Goal: Task Accomplishment & Management: Complete application form

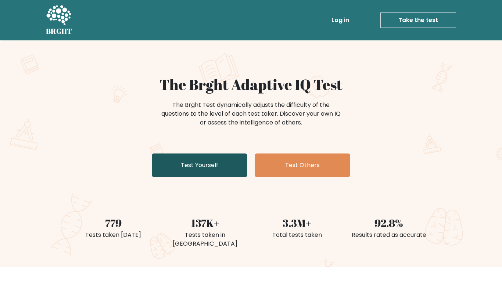
click at [167, 165] on link "Test Yourself" at bounding box center [199, 164] width 95 height 23
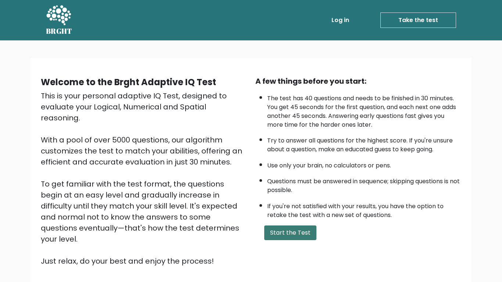
click at [284, 236] on button "Start the Test" at bounding box center [290, 232] width 52 height 15
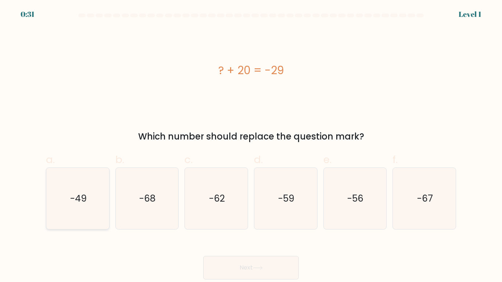
click at [86, 211] on icon "-49" at bounding box center [77, 198] width 61 height 61
click at [251, 146] on input "a. -49" at bounding box center [251, 143] width 0 height 5
radio input "true"
click at [227, 271] on button "Next" at bounding box center [250, 267] width 95 height 23
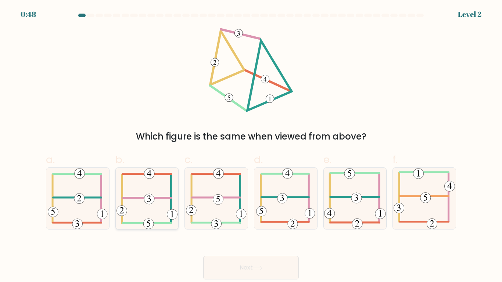
click at [149, 203] on 352 at bounding box center [149, 199] width 10 height 10
click at [251, 146] on input "b." at bounding box center [251, 143] width 0 height 5
radio input "true"
click at [249, 258] on button "Next" at bounding box center [250, 267] width 95 height 23
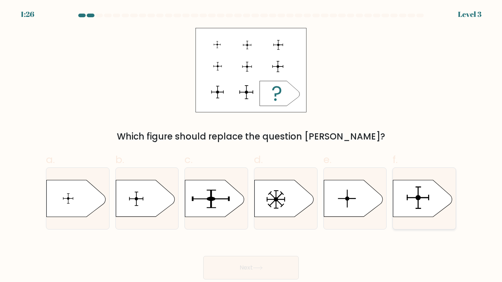
click at [437, 198] on icon at bounding box center [422, 198] width 59 height 37
click at [251, 146] on input "f." at bounding box center [251, 143] width 0 height 5
radio input "true"
click at [263, 262] on button "Next" at bounding box center [250, 267] width 95 height 23
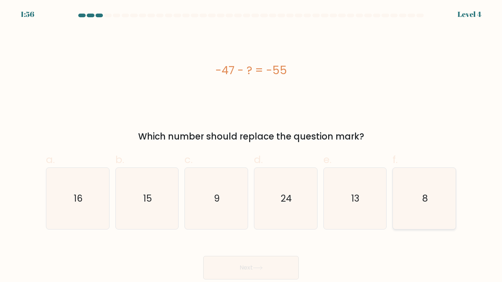
click at [415, 195] on icon "8" at bounding box center [423, 198] width 61 height 61
click at [251, 146] on input "f. 8" at bounding box center [251, 143] width 0 height 5
radio input "true"
click at [250, 265] on button "Next" at bounding box center [250, 267] width 95 height 23
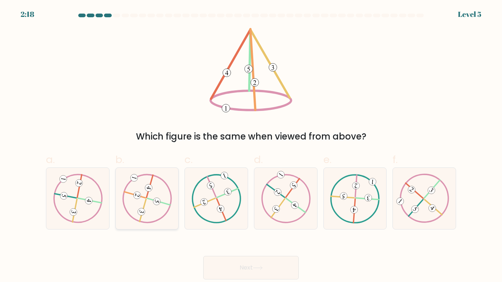
click at [151, 193] on icon at bounding box center [147, 198] width 50 height 49
click at [251, 146] on input "b." at bounding box center [251, 143] width 0 height 5
radio input "true"
click at [259, 272] on button "Next" at bounding box center [250, 267] width 95 height 23
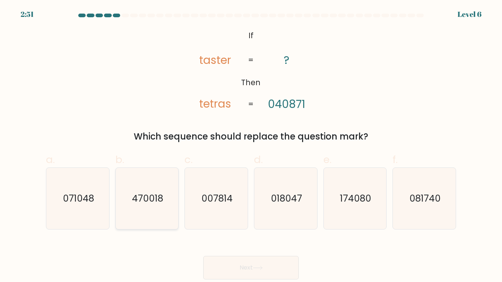
click at [144, 205] on icon "470018" at bounding box center [146, 198] width 61 height 61
click at [251, 146] on input "b. 470018" at bounding box center [251, 143] width 0 height 5
radio input "true"
click at [255, 262] on button "Next" at bounding box center [250, 267] width 95 height 23
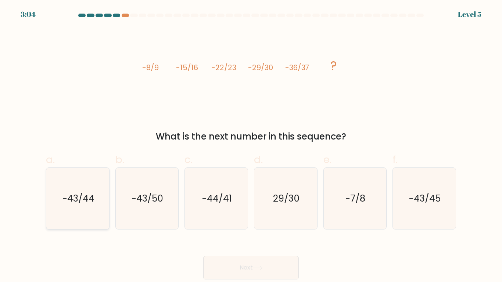
click at [78, 213] on icon "-43/44" at bounding box center [77, 198] width 61 height 61
click at [251, 146] on input "a. -43/44" at bounding box center [251, 143] width 0 height 5
radio input "true"
click at [261, 273] on button "Next" at bounding box center [250, 267] width 95 height 23
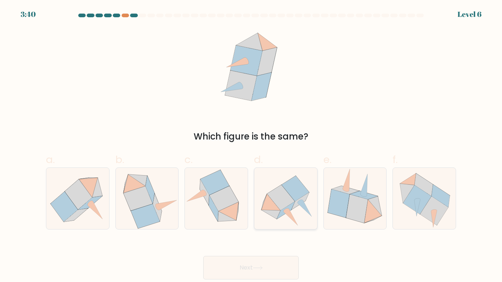
click at [299, 210] on icon at bounding box center [285, 198] width 63 height 57
click at [251, 146] on input "d." at bounding box center [251, 143] width 0 height 5
radio input "true"
click at [256, 266] on icon at bounding box center [258, 268] width 10 height 4
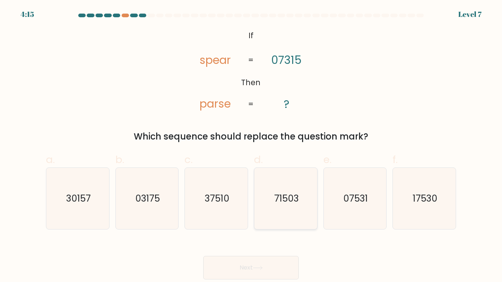
click at [284, 201] on text "71503" at bounding box center [286, 198] width 25 height 13
click at [251, 146] on input "d. 71503" at bounding box center [251, 143] width 0 height 5
radio input "true"
click at [234, 267] on button "Next" at bounding box center [250, 267] width 95 height 23
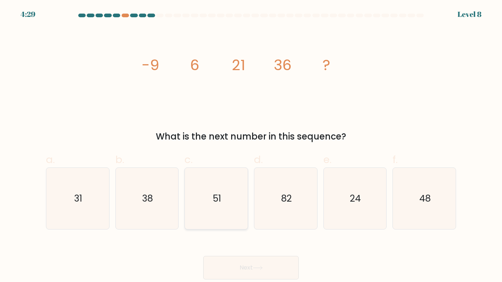
click at [206, 213] on icon "51" at bounding box center [215, 198] width 61 height 61
click at [251, 146] on input "c. 51" at bounding box center [251, 143] width 0 height 5
radio input "true"
click at [258, 264] on button "Next" at bounding box center [250, 267] width 95 height 23
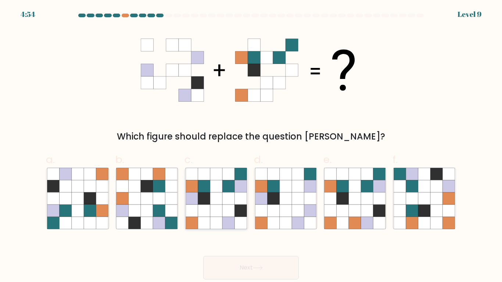
click at [225, 195] on icon at bounding box center [228, 198] width 12 height 12
click at [251, 146] on input "c." at bounding box center [251, 143] width 0 height 5
radio input "true"
click at [238, 263] on button "Next" at bounding box center [250, 267] width 95 height 23
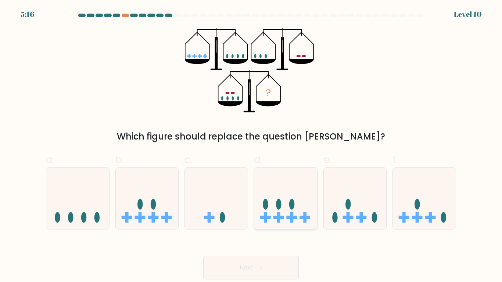
click at [289, 219] on icon at bounding box center [285, 199] width 63 height 52
click at [251, 146] on input "d." at bounding box center [251, 143] width 0 height 5
radio input "true"
click at [240, 268] on button "Next" at bounding box center [250, 267] width 95 height 23
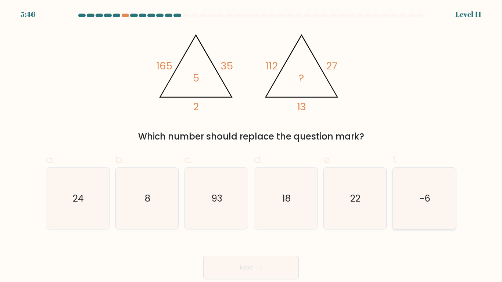
click at [421, 205] on icon "-6" at bounding box center [423, 198] width 61 height 61
click at [251, 146] on input "f. -6" at bounding box center [251, 143] width 0 height 5
radio input "true"
click at [271, 274] on button "Next" at bounding box center [250, 267] width 95 height 23
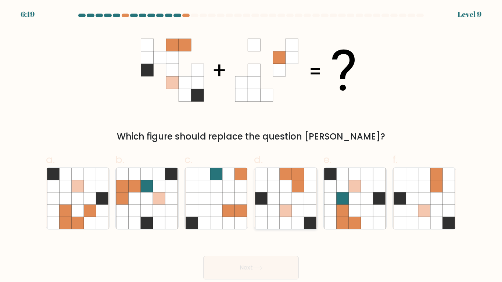
click at [297, 198] on icon at bounding box center [298, 198] width 12 height 12
click at [251, 146] on input "d." at bounding box center [251, 143] width 0 height 5
radio input "true"
click at [250, 268] on button "Next" at bounding box center [250, 267] width 95 height 23
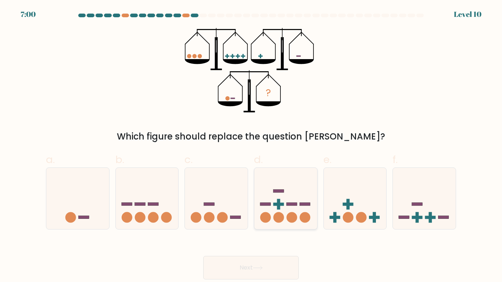
click at [281, 194] on icon at bounding box center [285, 199] width 63 height 52
click at [251, 146] on input "d." at bounding box center [251, 143] width 0 height 5
radio input "true"
click at [254, 261] on button "Next" at bounding box center [250, 267] width 95 height 23
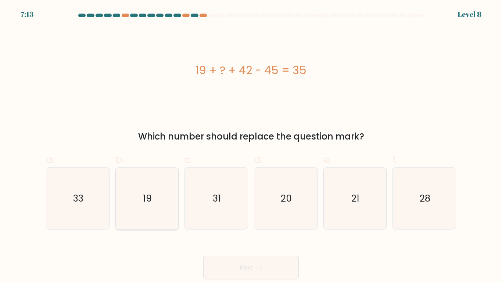
click at [159, 192] on icon "19" at bounding box center [146, 198] width 61 height 61
click at [251, 146] on input "b. 19" at bounding box center [251, 143] width 0 height 5
radio input "true"
click at [235, 262] on button "Next" at bounding box center [250, 267] width 95 height 23
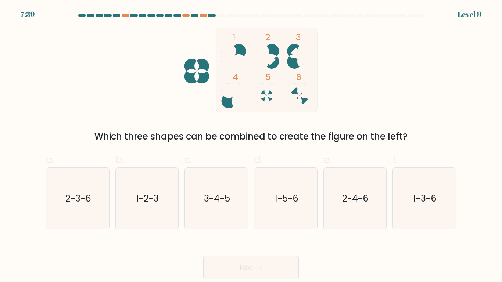
click at [30, 209] on form at bounding box center [251, 147] width 502 height 266
click at [70, 206] on icon "2-3-6" at bounding box center [77, 198] width 61 height 61
click at [251, 146] on input "a. 2-3-6" at bounding box center [251, 143] width 0 height 5
radio input "true"
click at [259, 269] on icon at bounding box center [258, 268] width 10 height 4
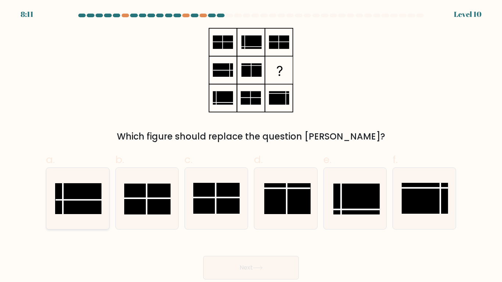
click at [87, 198] on rect at bounding box center [78, 198] width 46 height 31
click at [251, 146] on input "a." at bounding box center [251, 143] width 0 height 5
radio input "true"
click at [213, 272] on button "Next" at bounding box center [250, 267] width 95 height 23
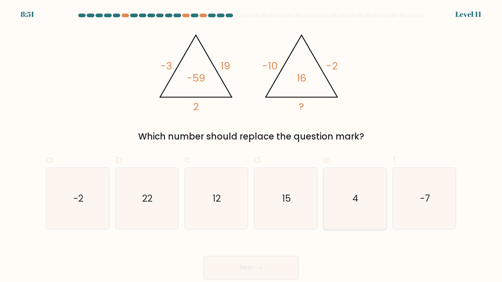
click at [360, 196] on icon "4" at bounding box center [354, 198] width 61 height 61
click at [251, 146] on input "e. 4" at bounding box center [251, 143] width 0 height 5
radio input "true"
click at [246, 265] on button "Next" at bounding box center [250, 267] width 95 height 23
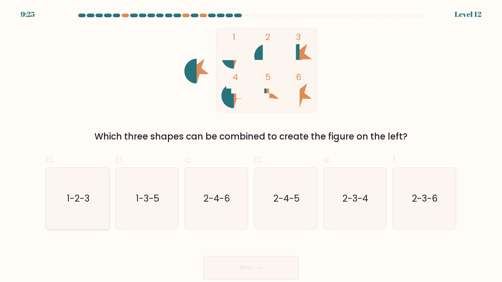
click at [80, 208] on icon "1-2-3" at bounding box center [77, 198] width 61 height 61
click at [251, 146] on input "a. 1-2-3" at bounding box center [251, 143] width 0 height 5
radio input "true"
click at [239, 272] on button "Next" at bounding box center [250, 267] width 95 height 23
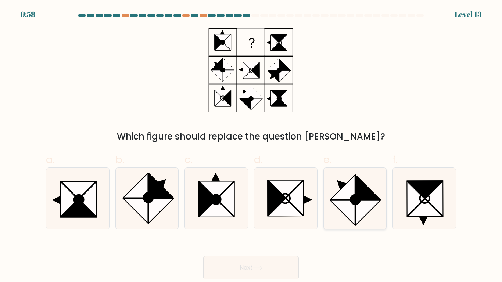
click at [355, 215] on icon at bounding box center [342, 212] width 25 height 25
click at [251, 146] on input "e." at bounding box center [251, 143] width 0 height 5
radio input "true"
click at [242, 272] on button "Next" at bounding box center [250, 267] width 95 height 23
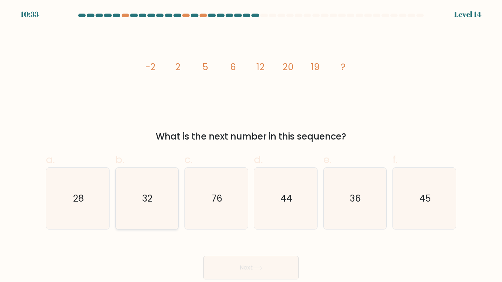
click at [138, 200] on icon "32" at bounding box center [146, 198] width 61 height 61
click at [251, 146] on input "b. 32" at bounding box center [251, 143] width 0 height 5
radio input "true"
click at [89, 204] on icon "28" at bounding box center [77, 198] width 61 height 61
click at [251, 146] on input "a. 28" at bounding box center [251, 143] width 0 height 5
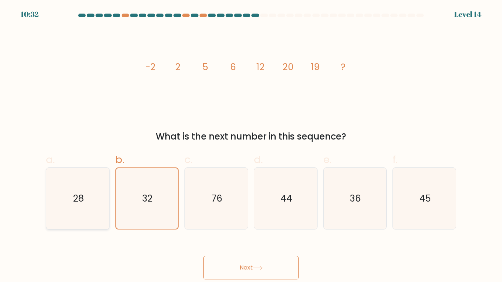
radio input "true"
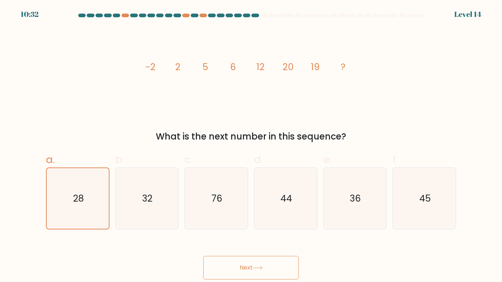
click at [243, 270] on button "Next" at bounding box center [250, 267] width 95 height 23
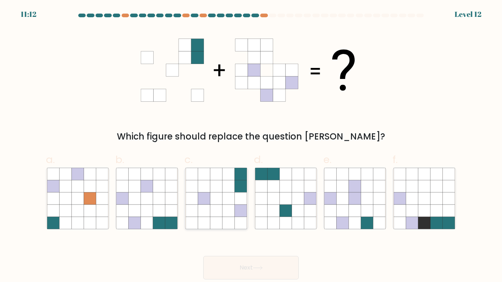
click at [218, 191] on icon at bounding box center [216, 186] width 12 height 12
click at [251, 146] on input "c." at bounding box center [251, 143] width 0 height 5
radio input "true"
click at [265, 267] on button "Next" at bounding box center [250, 267] width 95 height 23
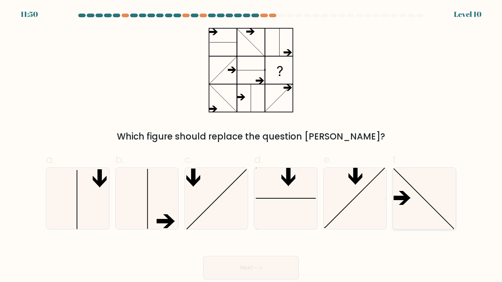
click at [406, 207] on icon at bounding box center [423, 198] width 61 height 61
click at [251, 146] on input "f." at bounding box center [251, 143] width 0 height 5
radio input "true"
click at [254, 263] on button "Next" at bounding box center [250, 267] width 95 height 23
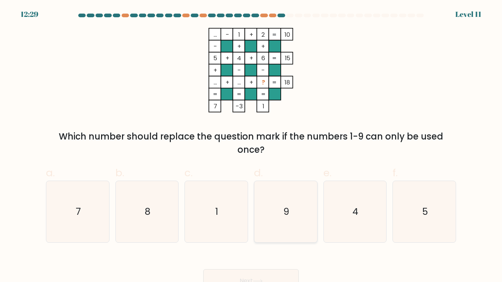
click at [307, 218] on icon "9" at bounding box center [285, 211] width 61 height 61
click at [251, 146] on input "d. 9" at bounding box center [251, 143] width 0 height 5
radio input "true"
click at [246, 281] on button "Next" at bounding box center [250, 280] width 95 height 23
